Goal: Information Seeking & Learning: Learn about a topic

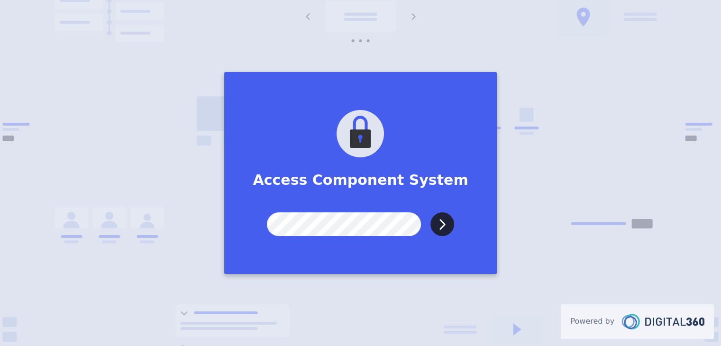
click at [430, 212] on input "Submit" at bounding box center [442, 224] width 24 height 24
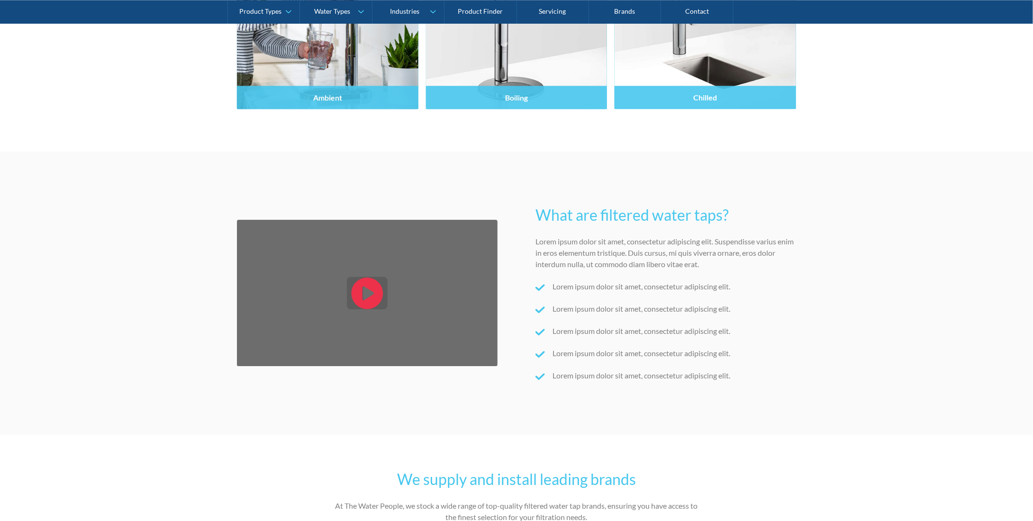
scroll to position [1232, 0]
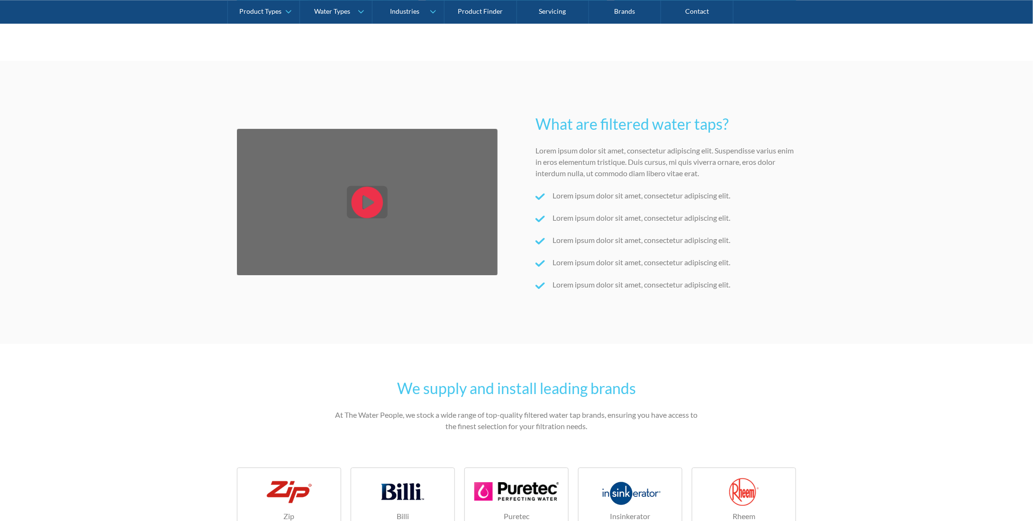
click at [374, 211] on icon "open lightbox" at bounding box center [368, 202] width 32 height 32
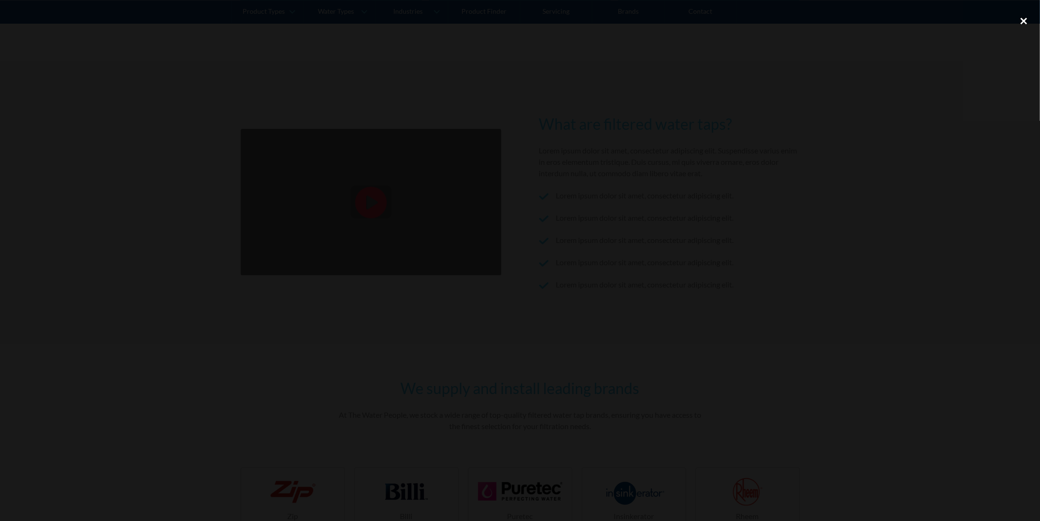
click at [720, 20] on div "close lightbox" at bounding box center [1024, 20] width 32 height 21
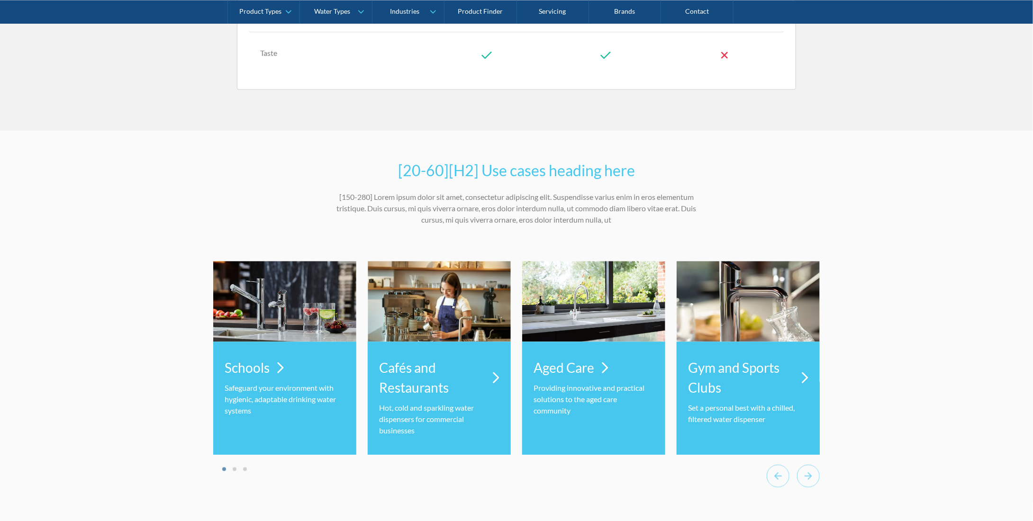
scroll to position [2796, 0]
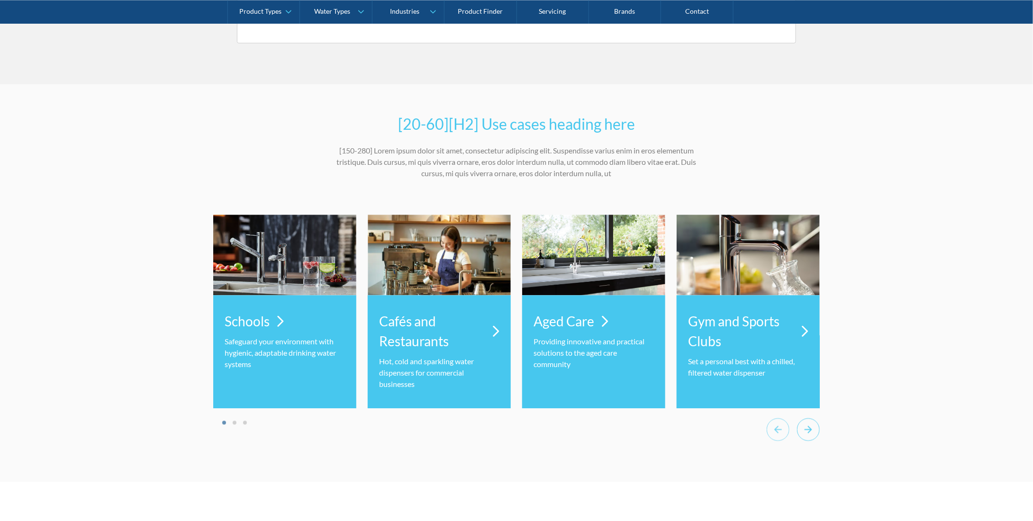
click at [720, 346] on icon "Next slide" at bounding box center [808, 429] width 23 height 23
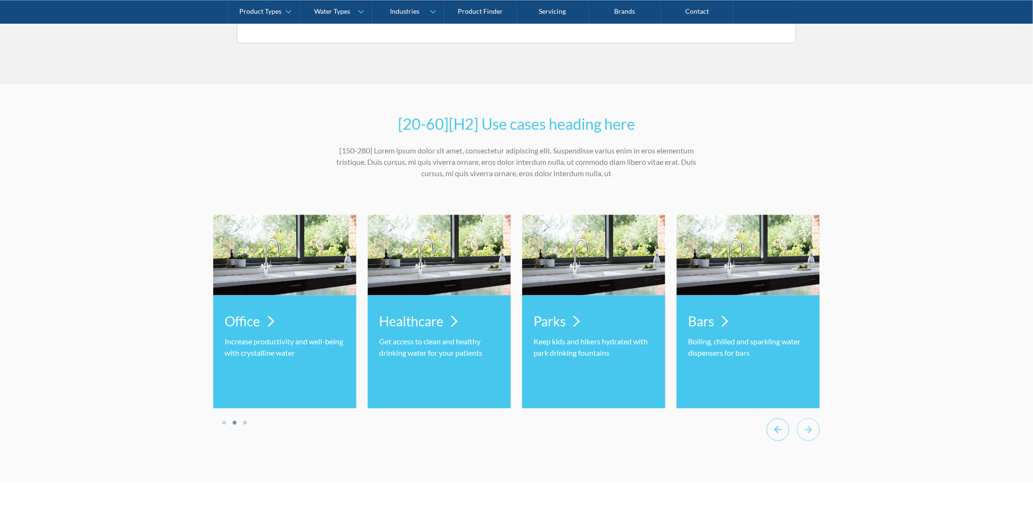
click at [720, 346] on icon "Previous slide" at bounding box center [778, 429] width 23 height 23
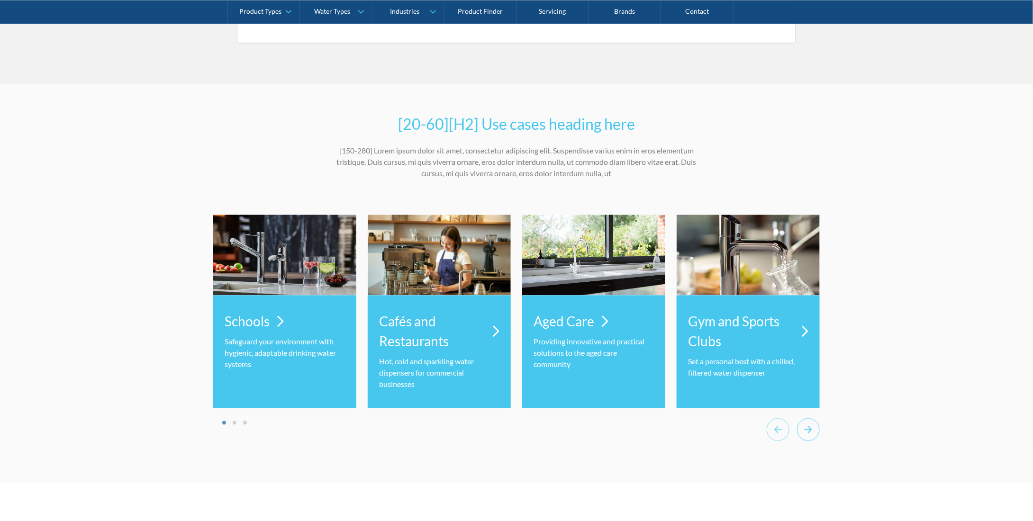
click at [720, 346] on icon "Next slide" at bounding box center [808, 429] width 23 height 23
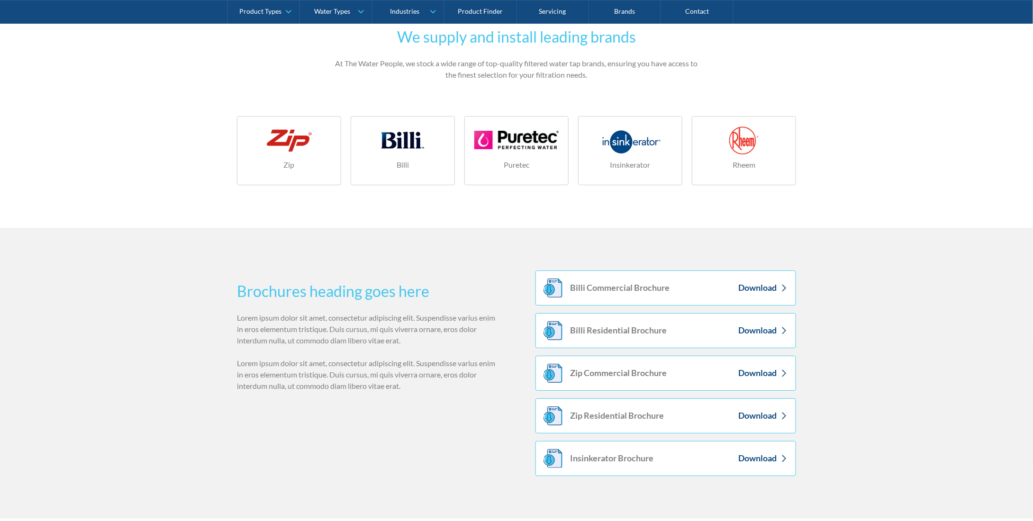
scroll to position [1584, 0]
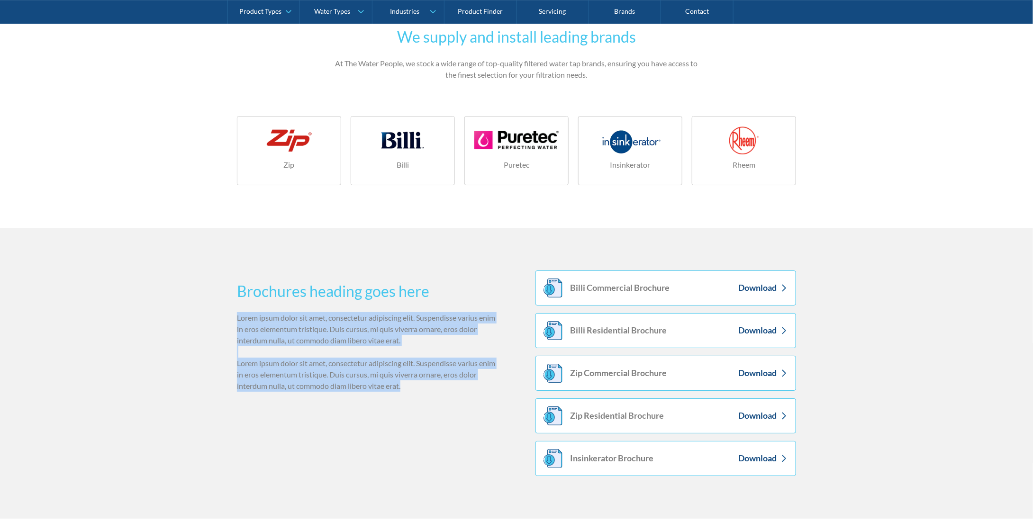
drag, startPoint x: 423, startPoint y: 389, endPoint x: 237, endPoint y: 318, distance: 198.8
click at [237, 318] on p "Lorem ipsum dolor sit amet, consectetur adipiscing elit. Suspendisse varius eni…" at bounding box center [367, 352] width 261 height 80
copy p "Lorem ipsum dolor sit amet, consectetur adipiscing elit. Suspendisse varius eni…"
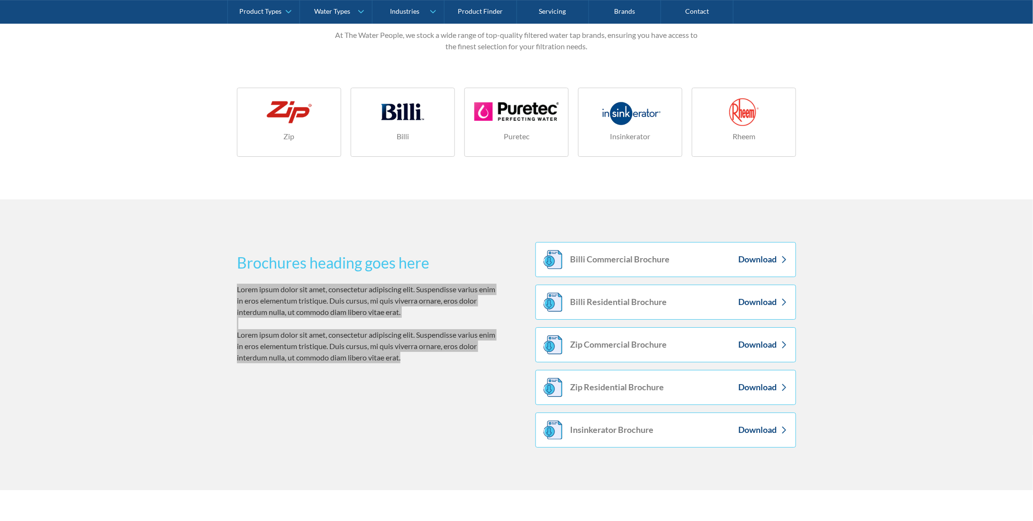
scroll to position [1631, 0]
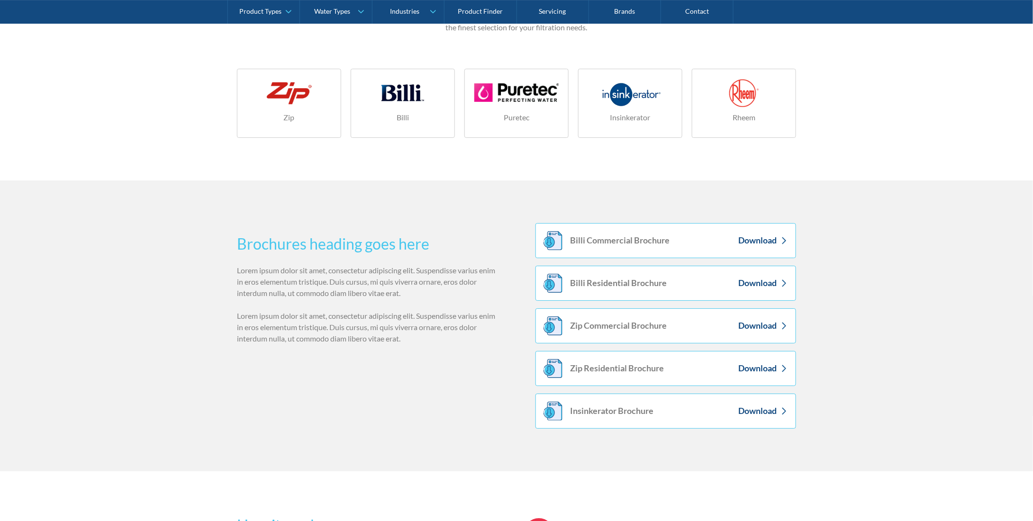
click at [720, 346] on section "Brochures heading goes here Lorem ipsum dolor sit amet, consectetur adipiscing …" at bounding box center [516, 326] width 1033 height 291
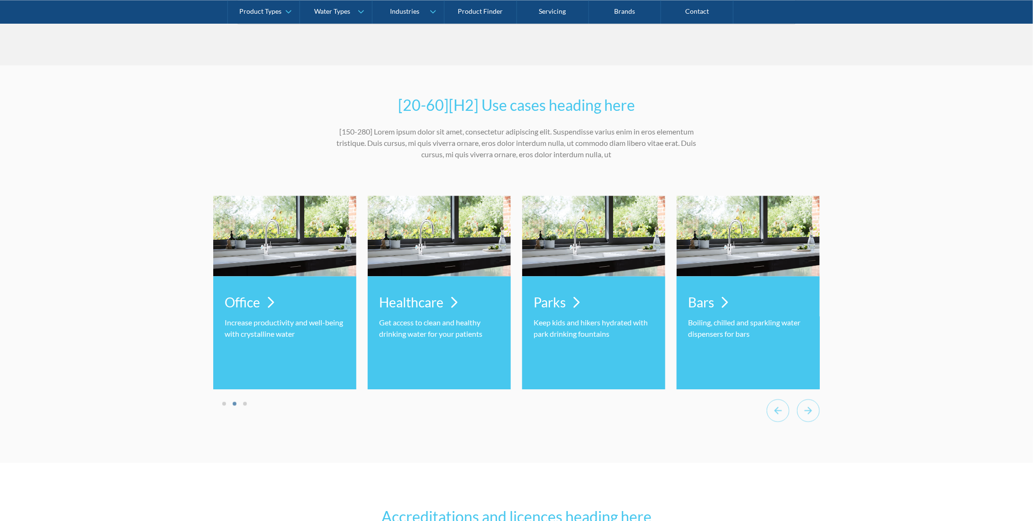
scroll to position [2816, 0]
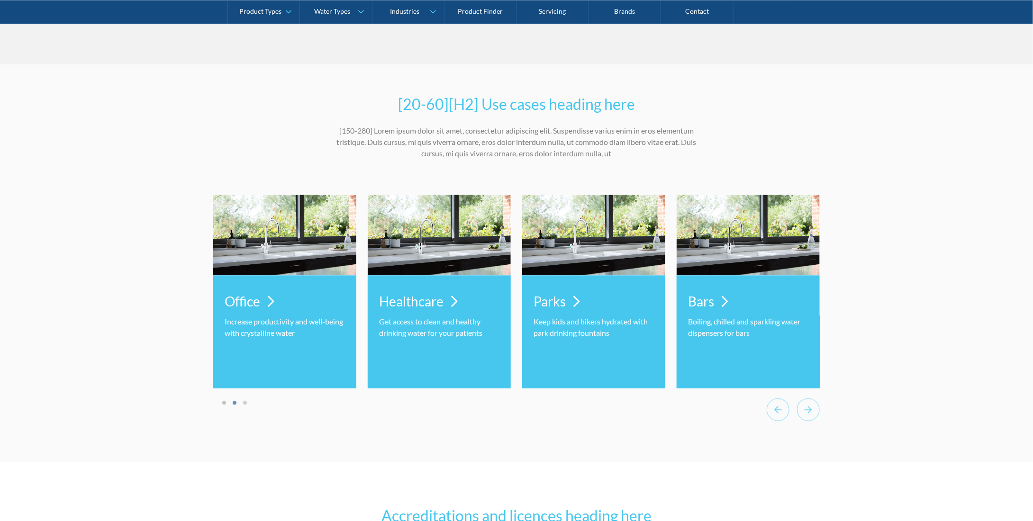
click at [223, 346] on button "Go to page 1" at bounding box center [224, 403] width 4 height 4
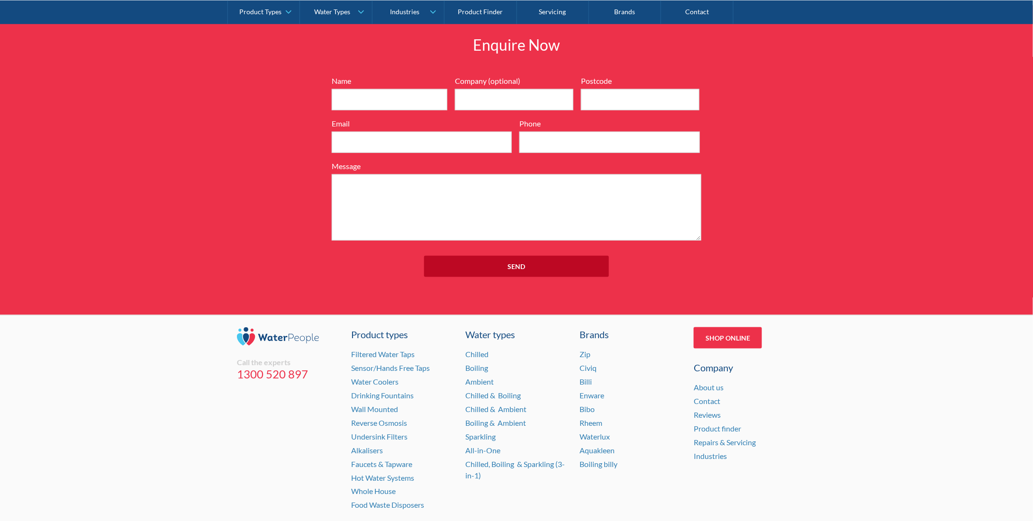
scroll to position [7639, 0]
